Goal: Information Seeking & Learning: Find specific fact

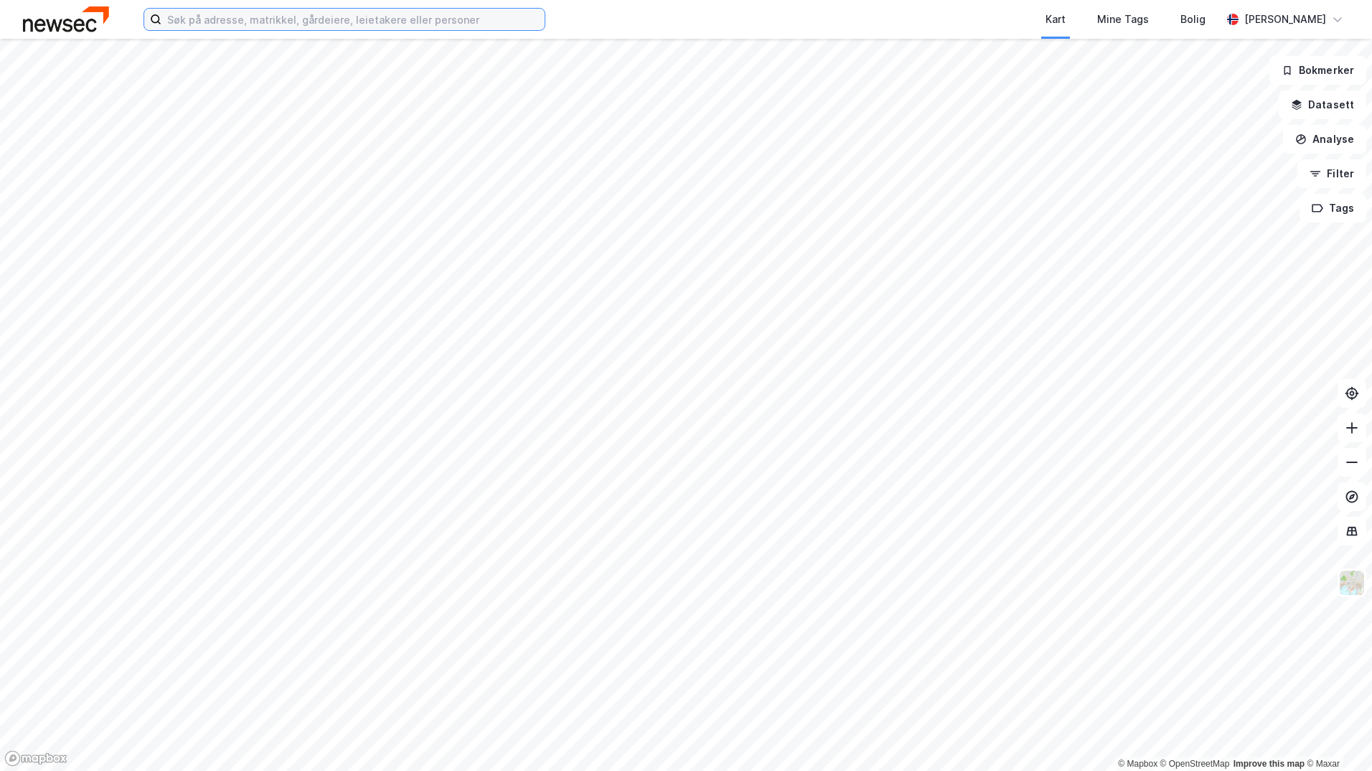
click at [408, 11] on input at bounding box center [352, 20] width 383 height 22
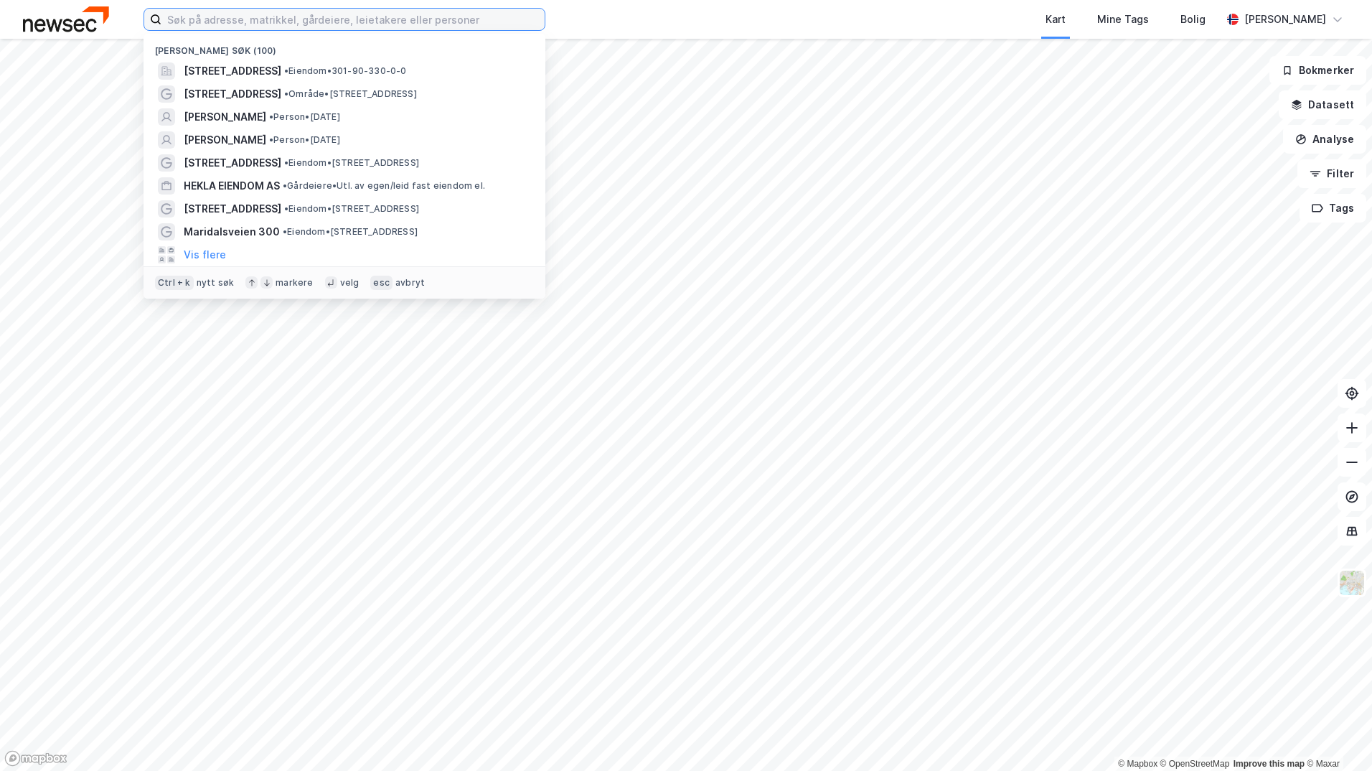
paste input "[PERSON_NAME]"
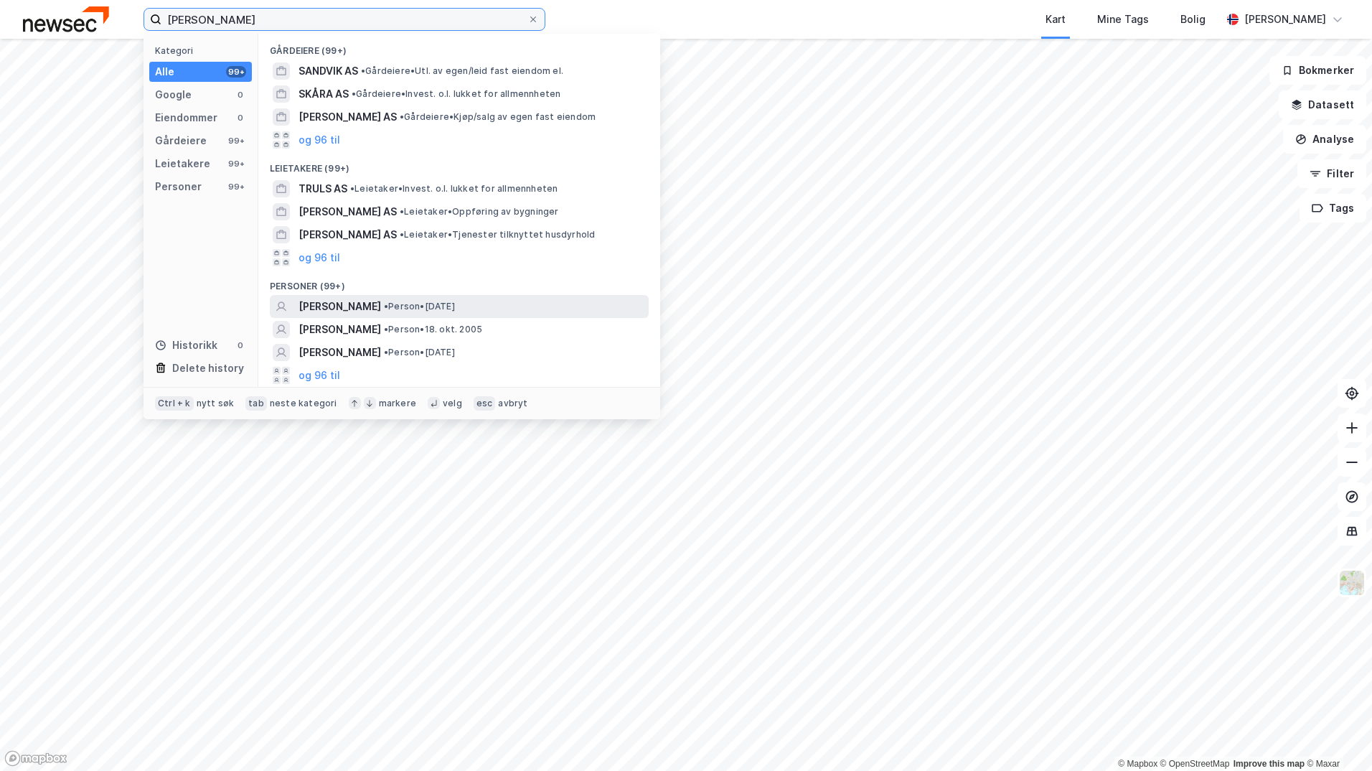
type input "[PERSON_NAME]"
click at [445, 301] on span "• Person • [DATE]" at bounding box center [419, 306] width 71 height 11
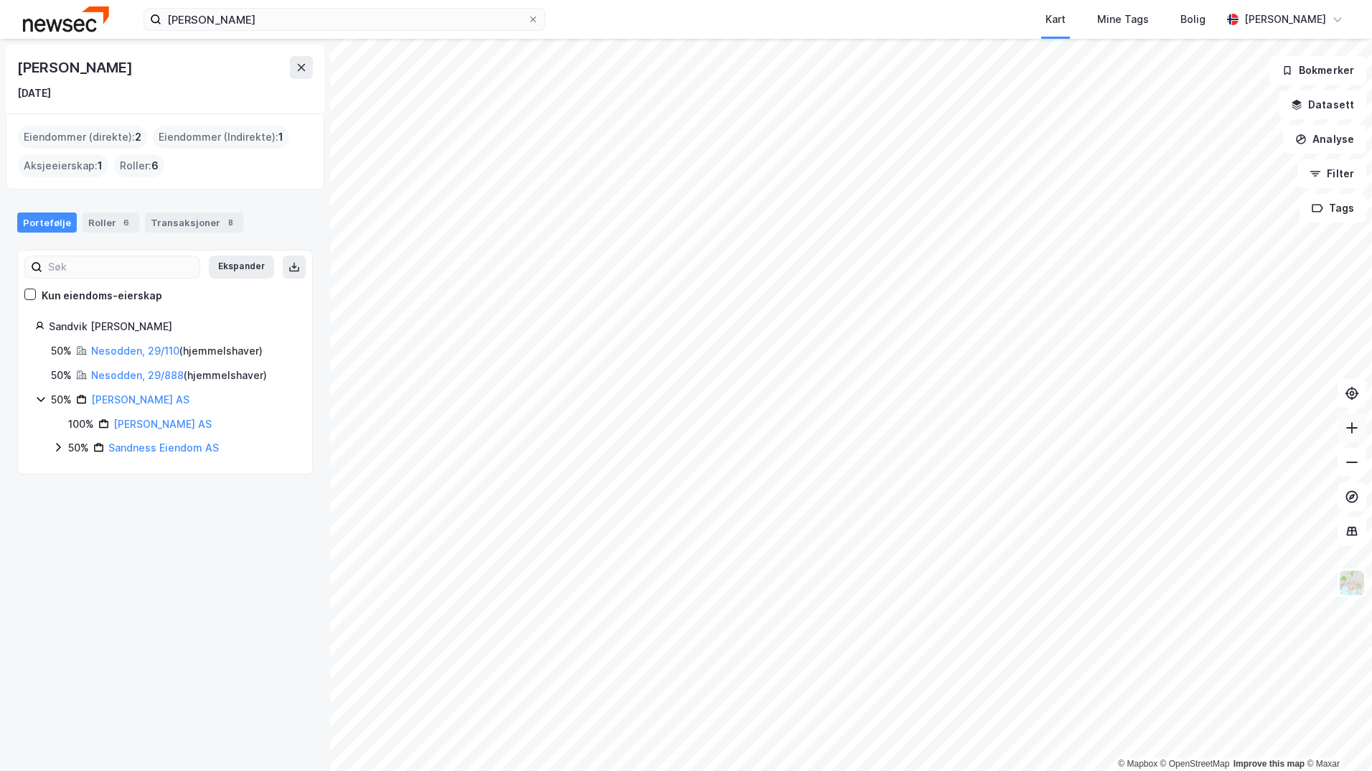
click at [1351, 428] on icon at bounding box center [1352, 427] width 14 height 14
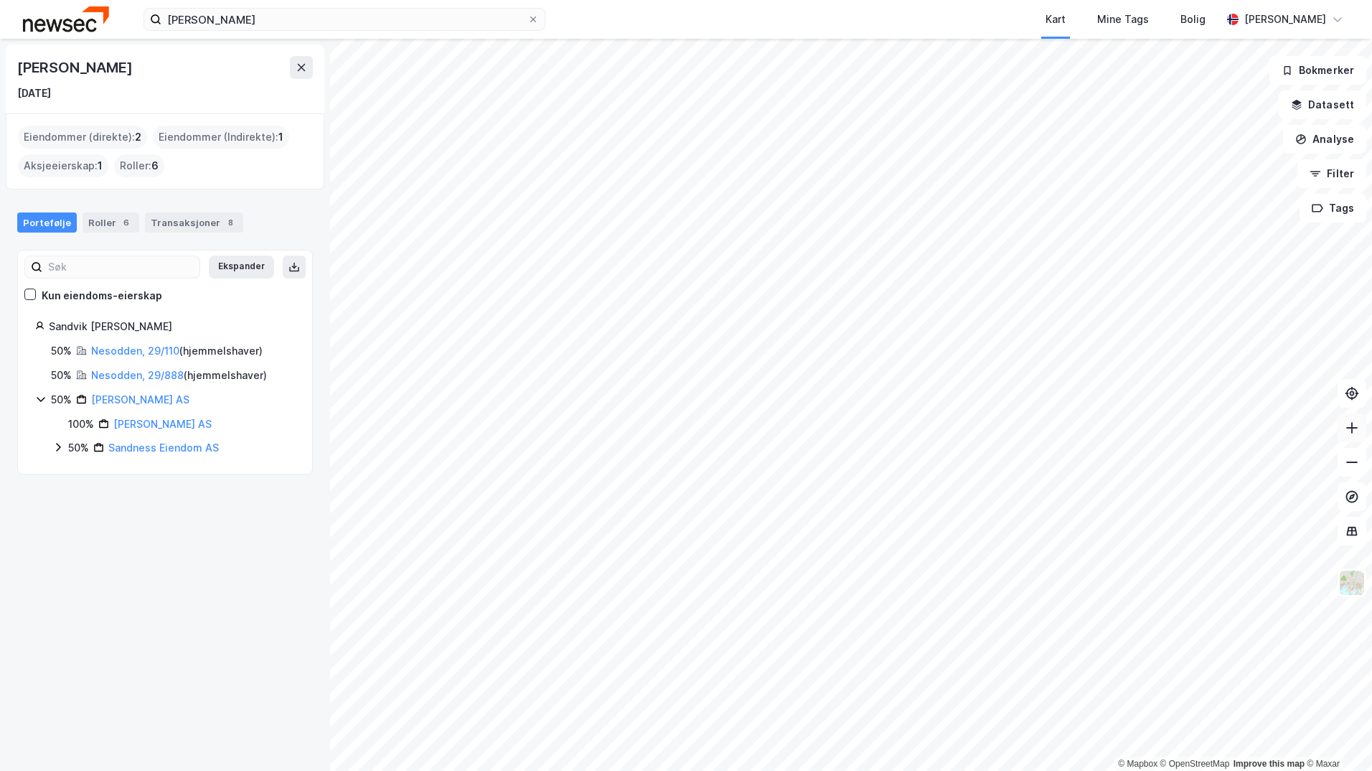
click at [1351, 428] on icon at bounding box center [1352, 427] width 14 height 14
click at [1348, 424] on icon at bounding box center [1352, 427] width 14 height 14
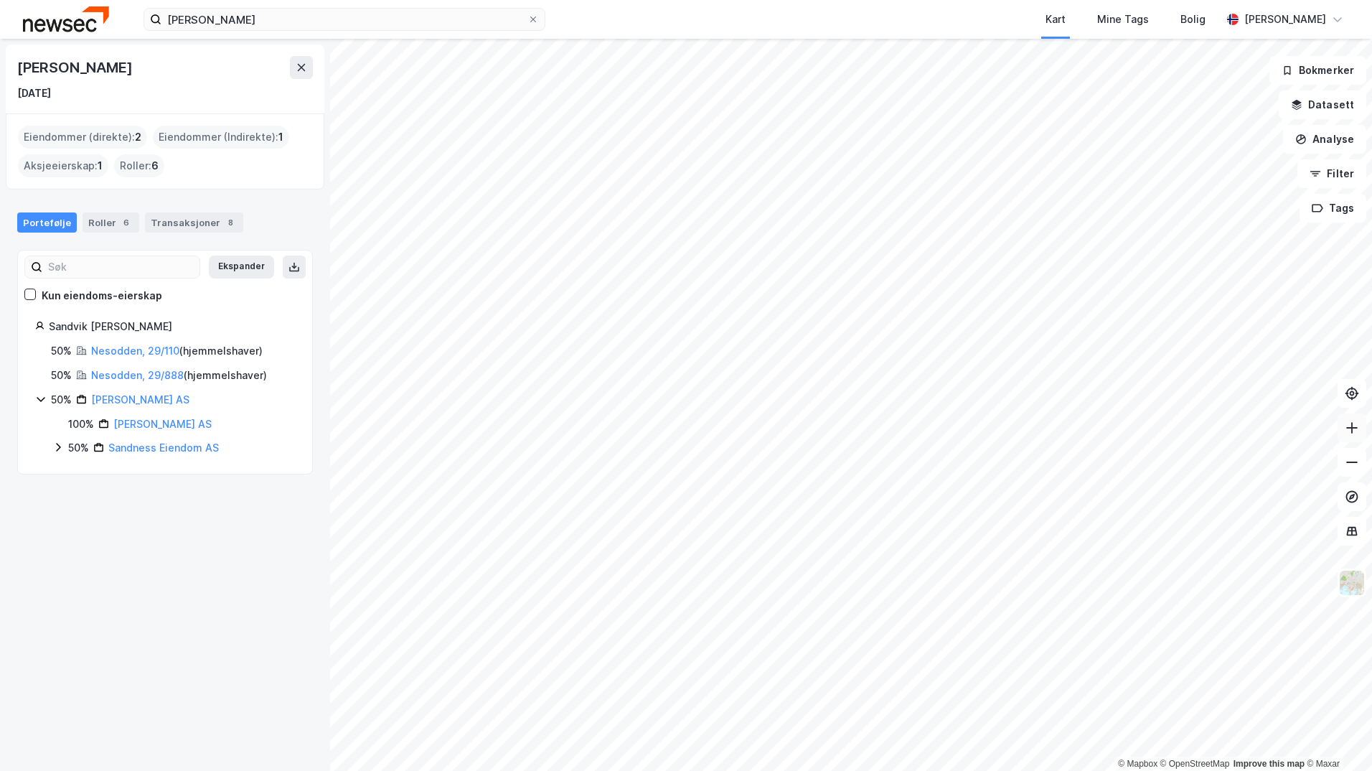
click at [1354, 432] on icon at bounding box center [1352, 427] width 14 height 14
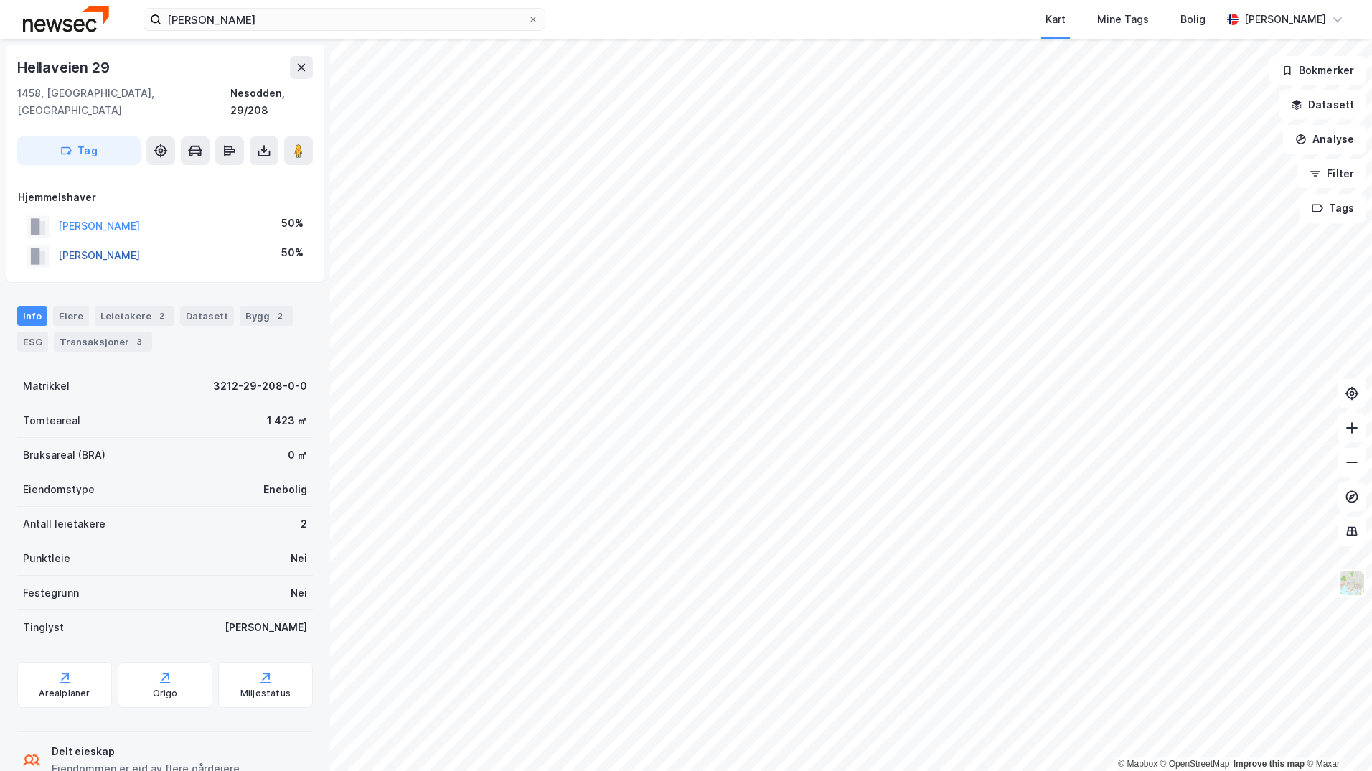
click at [0, 0] on button "[PERSON_NAME]" at bounding box center [0, 0] width 0 height 0
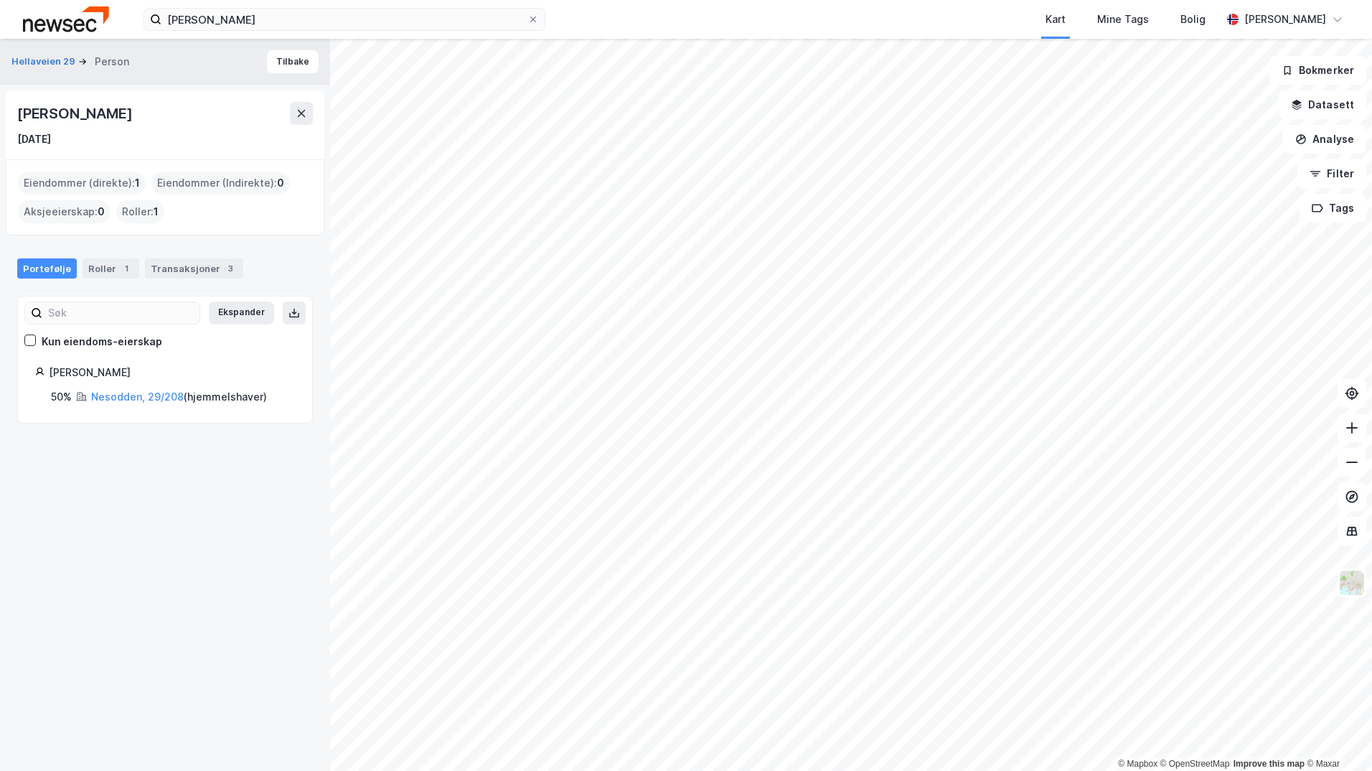
drag, startPoint x: 13, startPoint y: 108, endPoint x: 133, endPoint y: 107, distance: 120.5
click at [133, 107] on div "[PERSON_NAME] [DATE]" at bounding box center [165, 124] width 319 height 69
copy div "[PERSON_NAME]"
click at [532, 19] on icon at bounding box center [533, 20] width 6 height 6
click at [527, 19] on input "[PERSON_NAME]" at bounding box center [344, 20] width 366 height 22
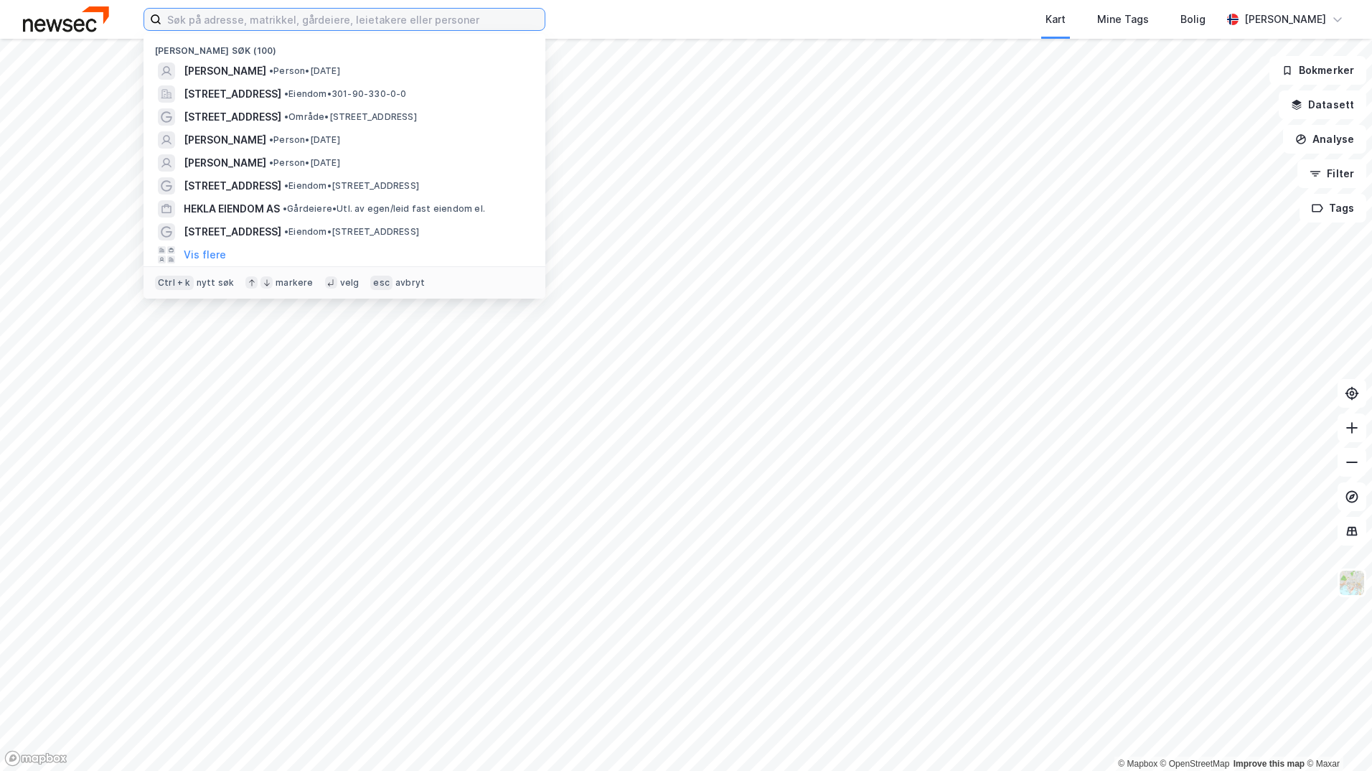
paste input "[PERSON_NAME]"
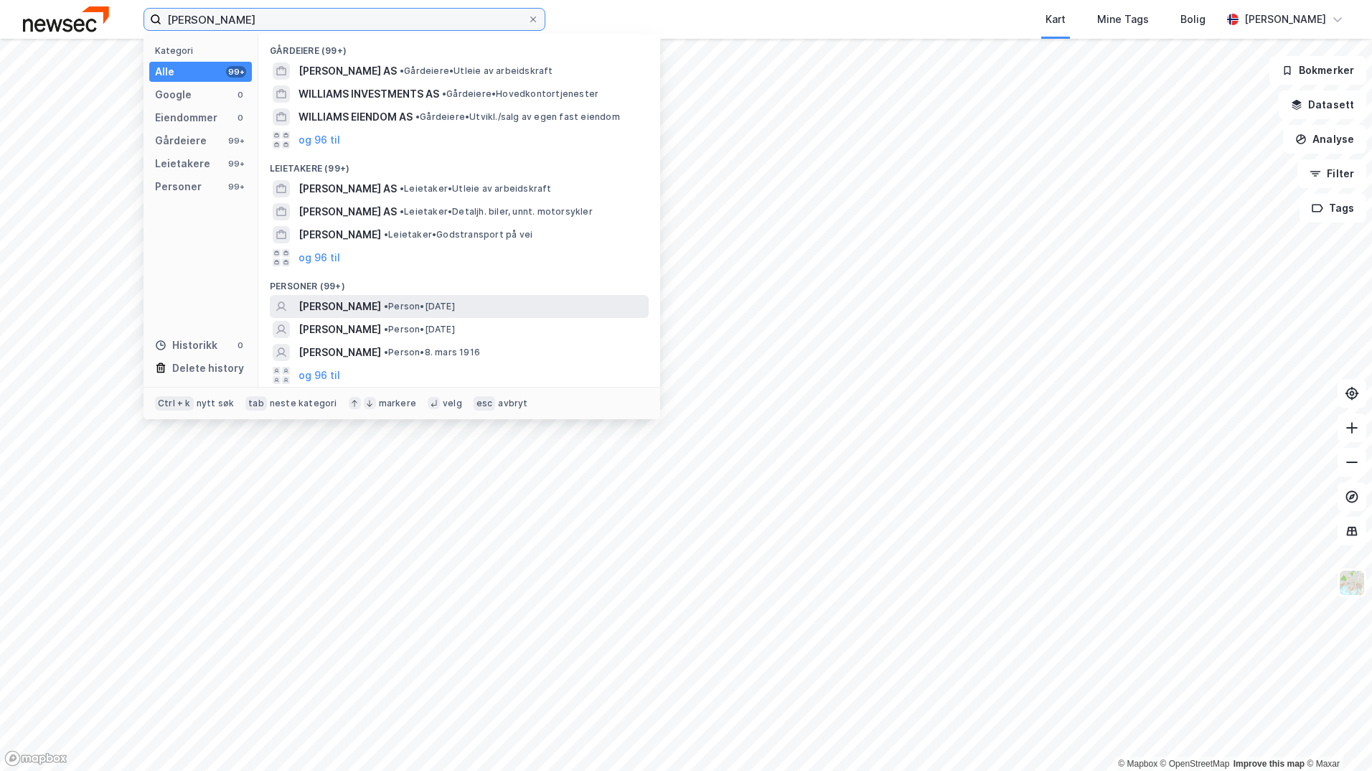
type input "[PERSON_NAME]"
click at [455, 303] on span "• Person • [DATE]" at bounding box center [419, 306] width 71 height 11
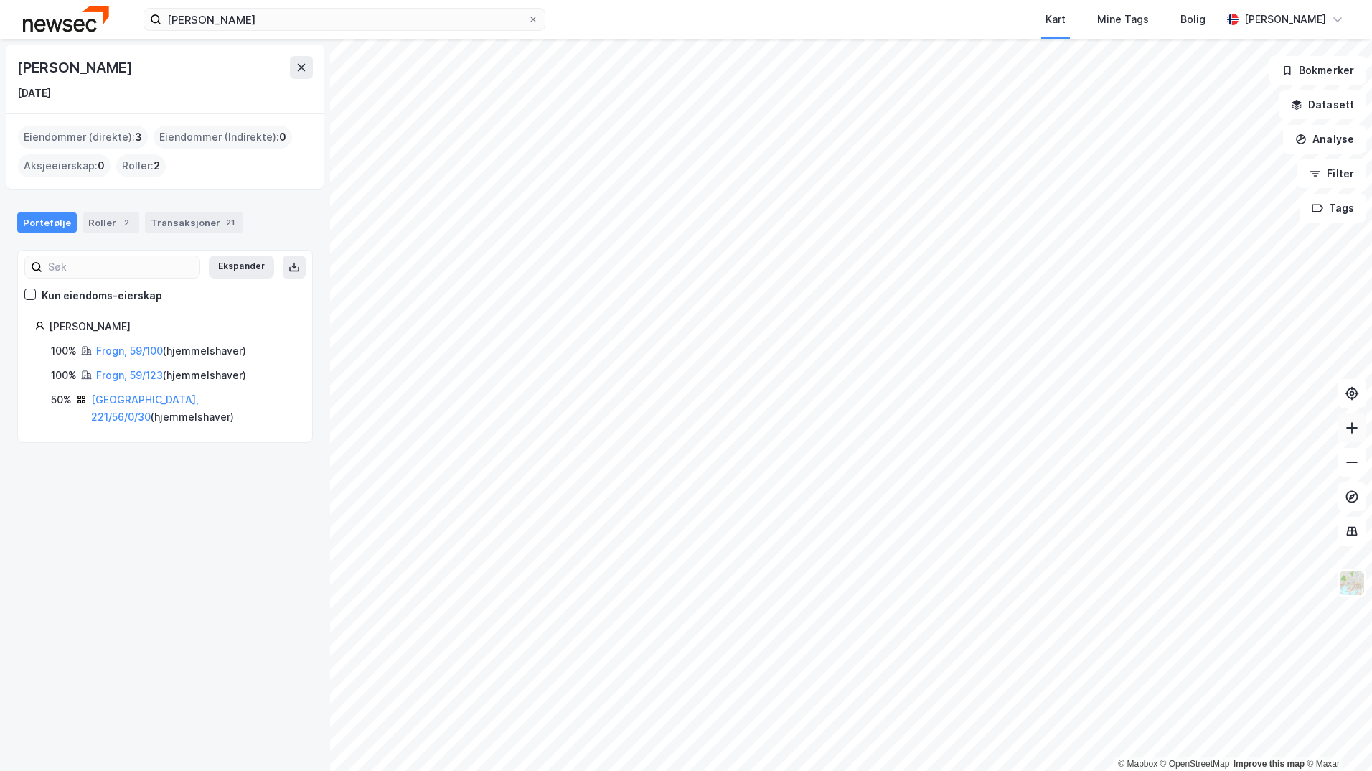
click at [1352, 428] on icon at bounding box center [1351, 427] width 1 height 11
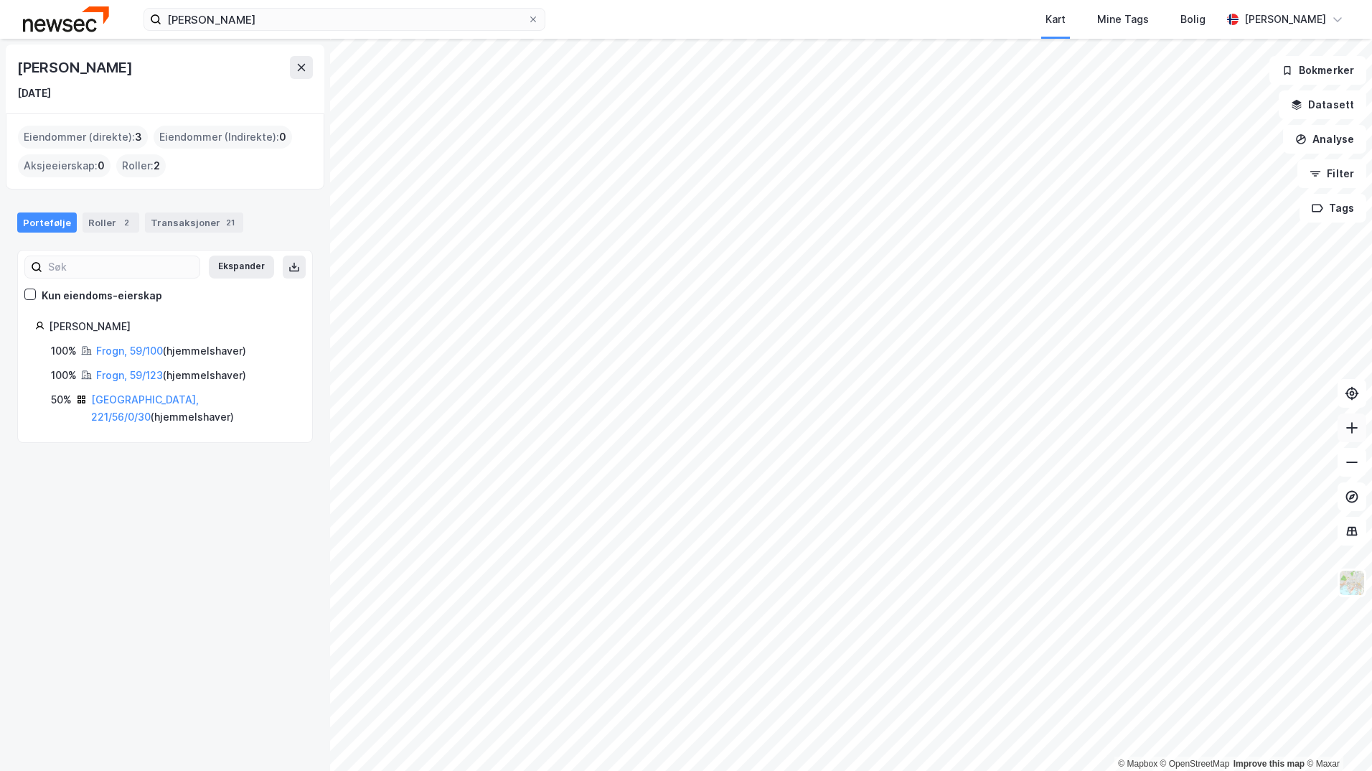
click at [1352, 428] on icon at bounding box center [1351, 427] width 1 height 11
click at [1353, 436] on button at bounding box center [1351, 427] width 29 height 29
click at [1347, 424] on icon at bounding box center [1352, 427] width 14 height 14
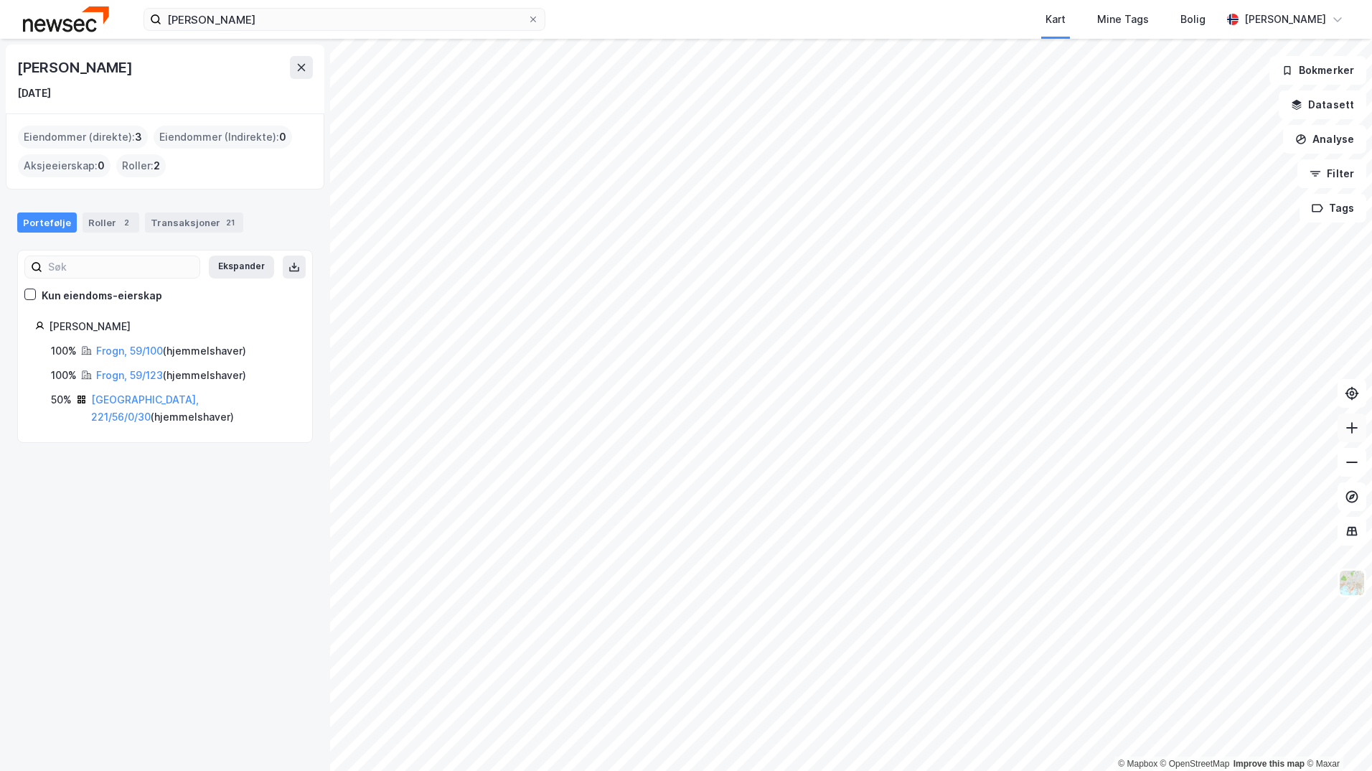
click at [1347, 424] on icon at bounding box center [1352, 427] width 14 height 14
click at [127, 399] on link "[GEOGRAPHIC_DATA], 221/56/0/30" at bounding box center [145, 407] width 108 height 29
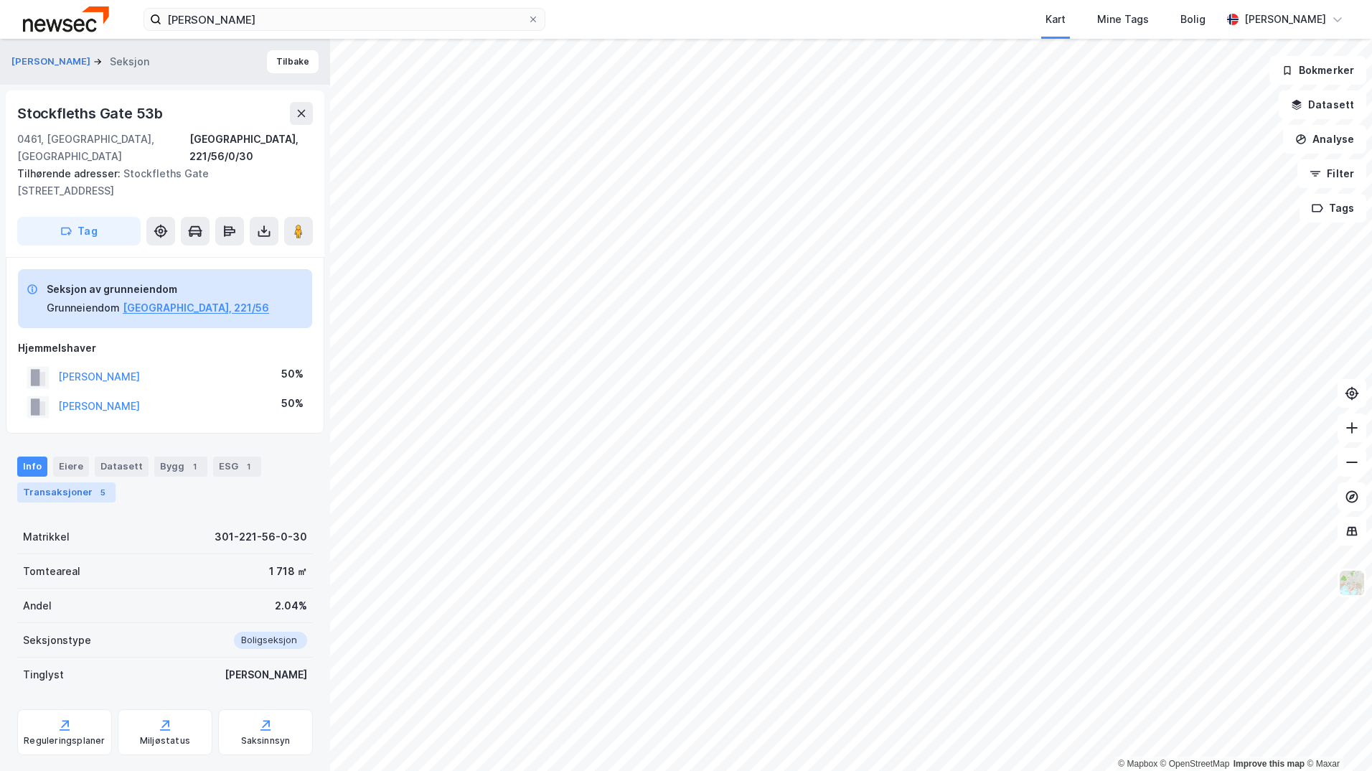
click at [87, 482] on div "Transaksjoner 5" at bounding box center [66, 492] width 98 height 20
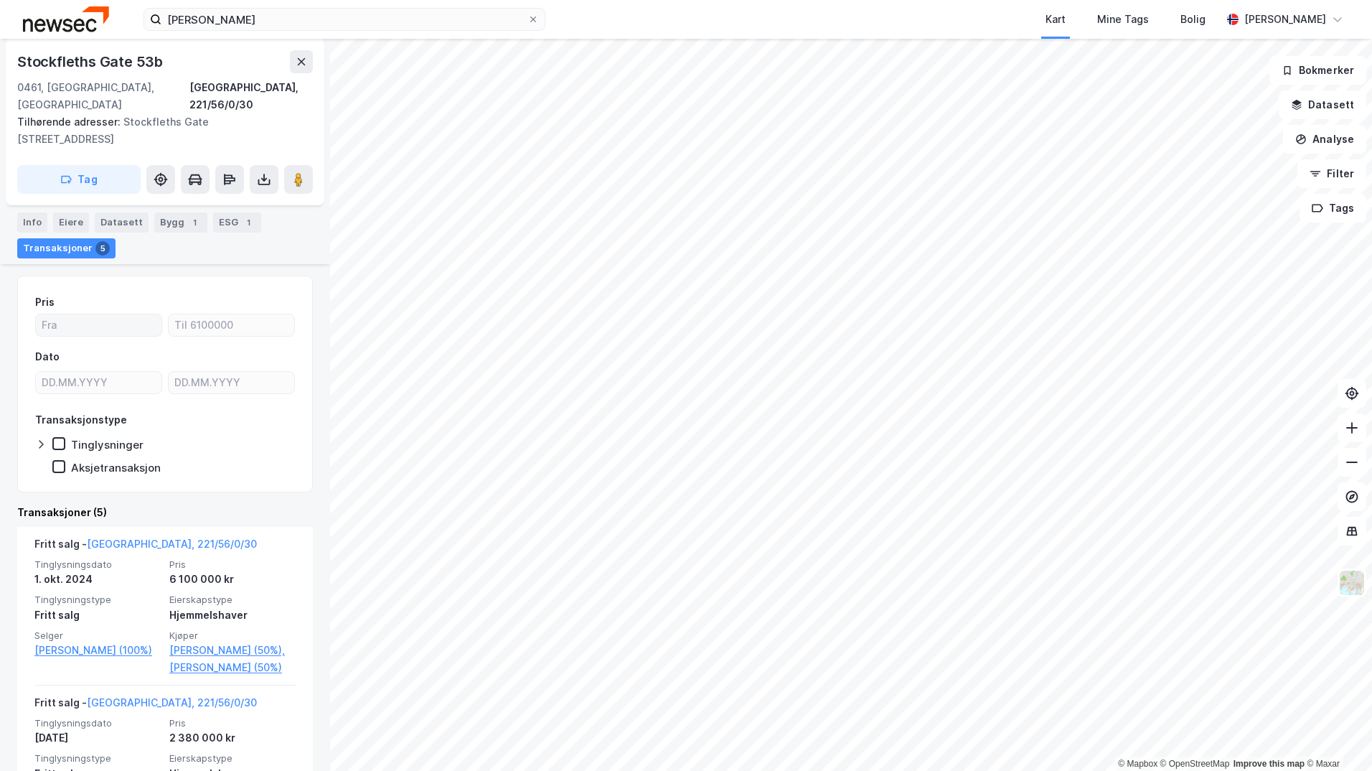
scroll to position [230, 0]
